Goal: Navigation & Orientation: Find specific page/section

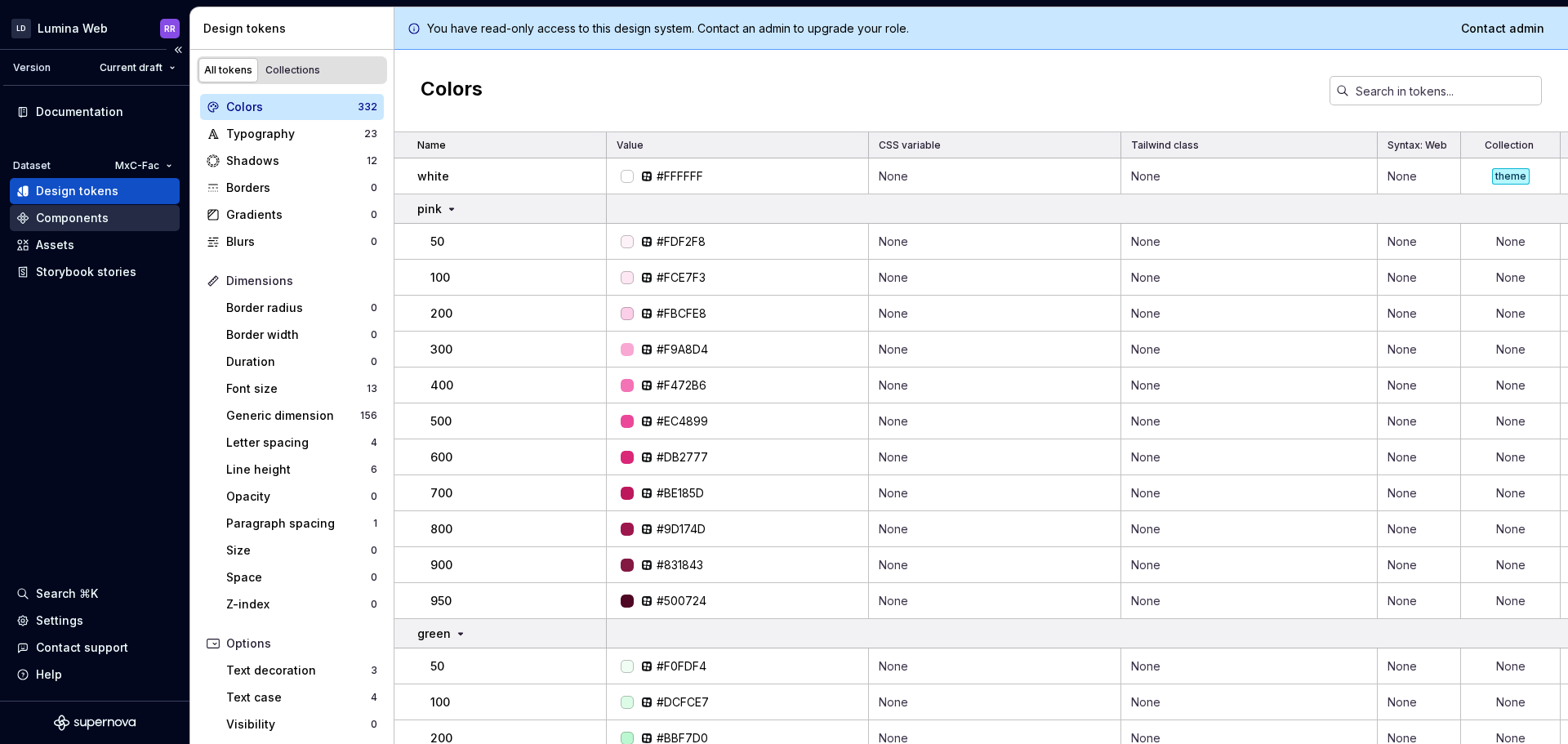
click at [124, 226] on div "Components" at bounding box center [94, 218] width 169 height 26
